Goal: Find contact information: Find contact information

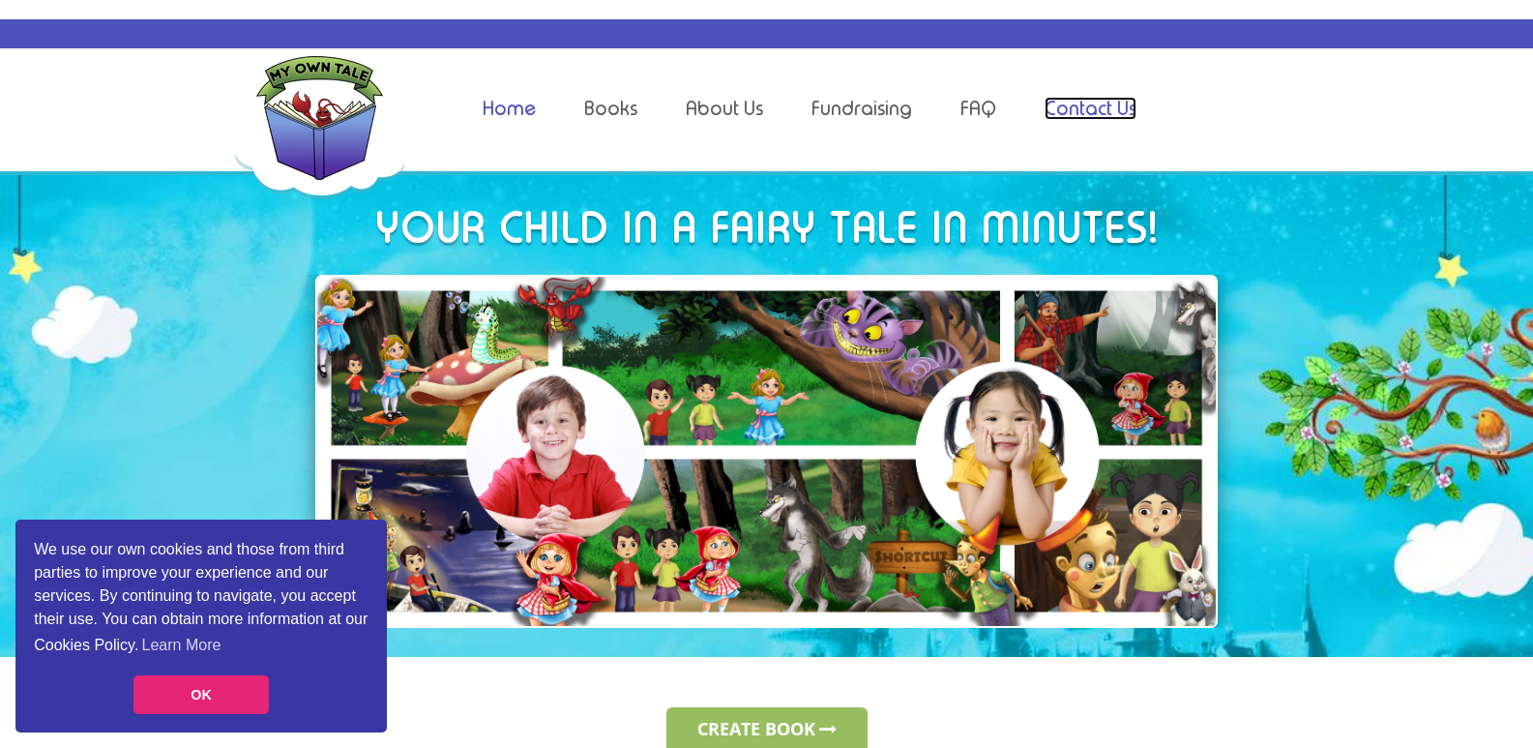
click at [1078, 118] on link "Contact Us" at bounding box center [1091, 108] width 92 height 23
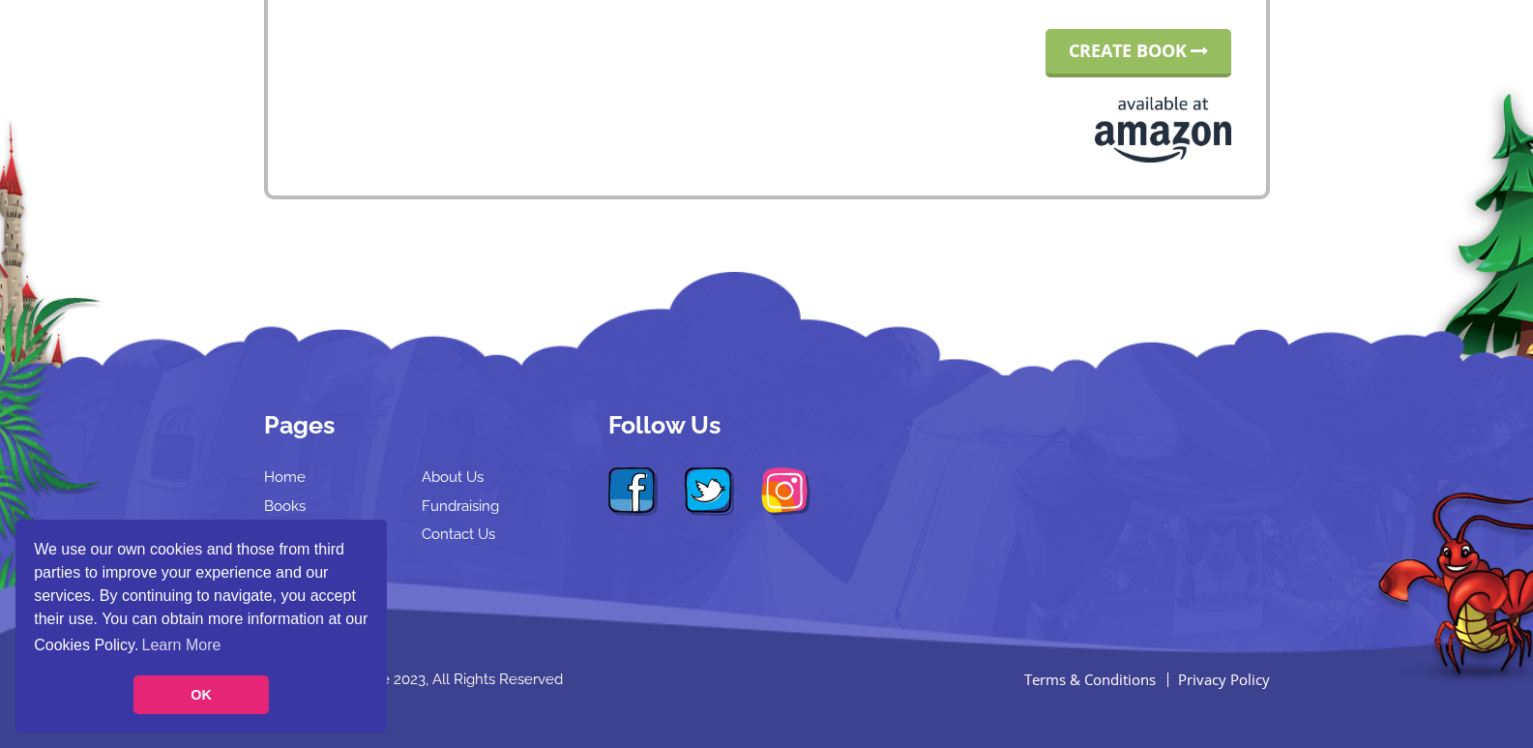
scroll to position [341, 0]
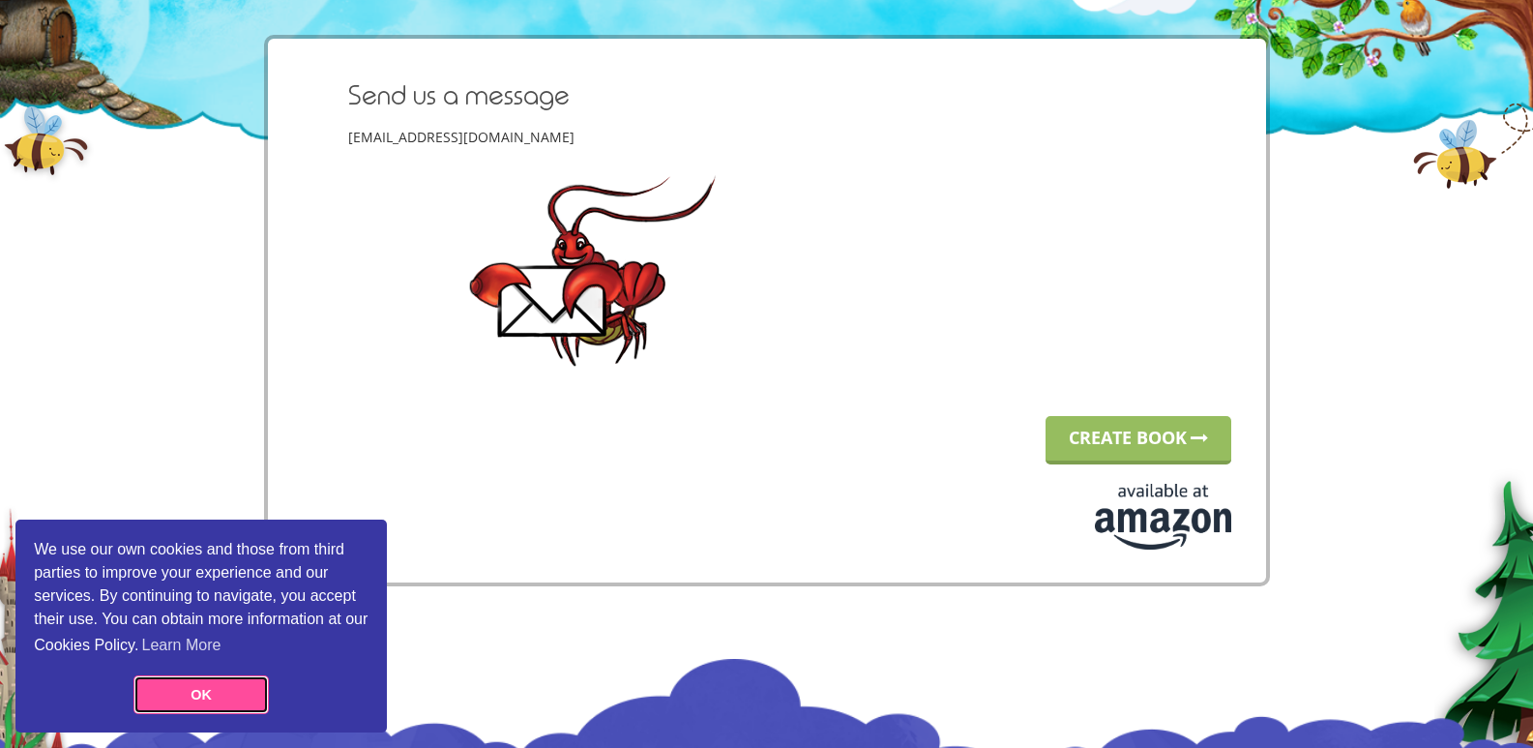
click at [229, 701] on link "OK" at bounding box center [200, 694] width 135 height 39
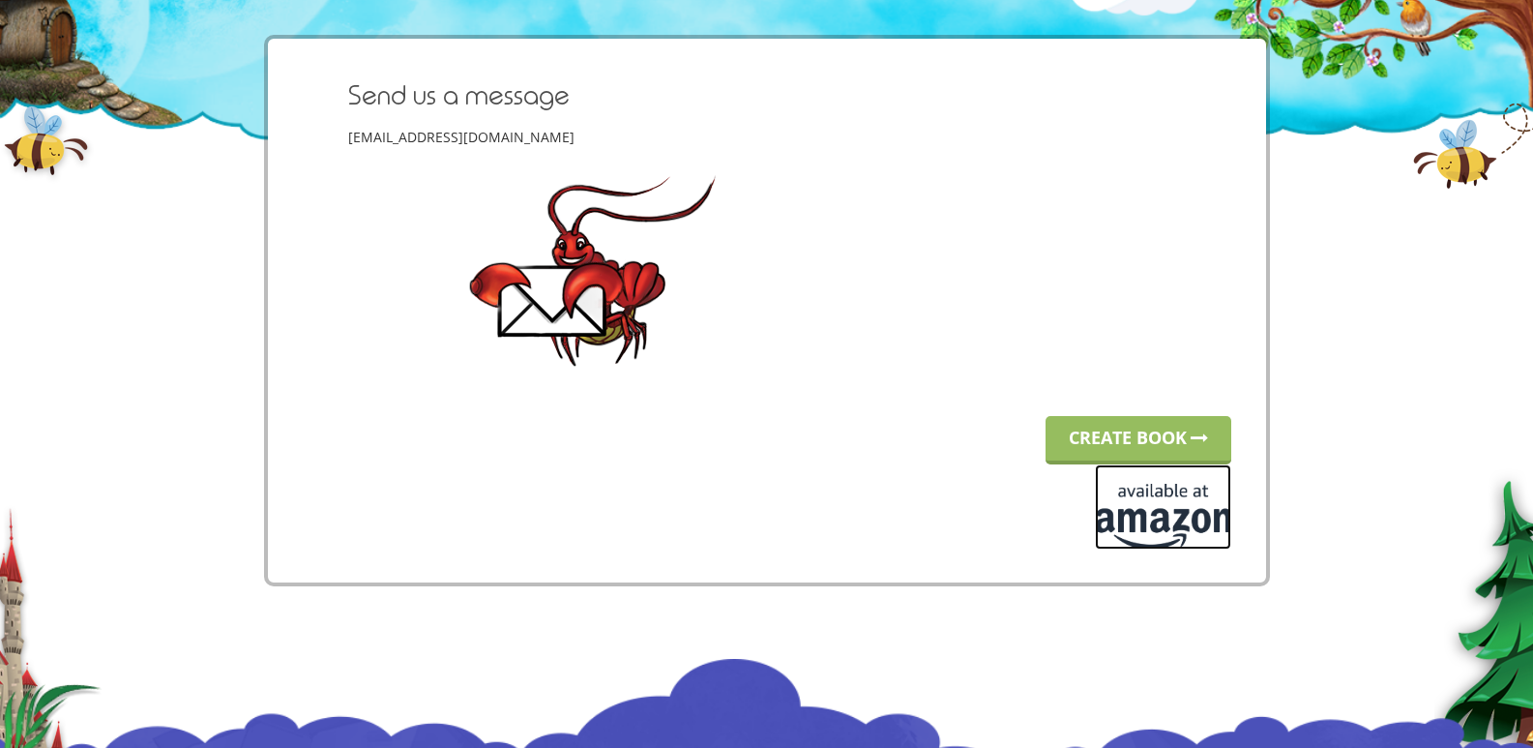
click at [1217, 471] on img at bounding box center [1163, 506] width 136 height 85
click at [1173, 466] on img at bounding box center [1163, 506] width 136 height 85
